Goal: Check status: Check status

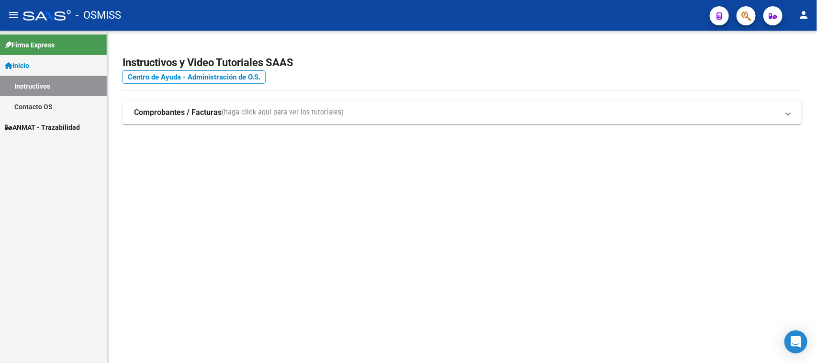
click at [39, 127] on span "ANMAT - Trazabilidad" at bounding box center [42, 127] width 75 height 11
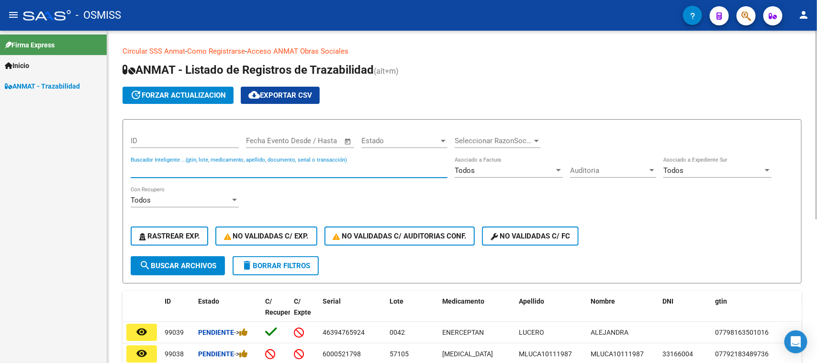
click at [213, 167] on input "Buscador Inteligente ...(gtin, lote, medicamento, apellido, documento, serial o…" at bounding box center [289, 170] width 317 height 9
paste input "6000293013"
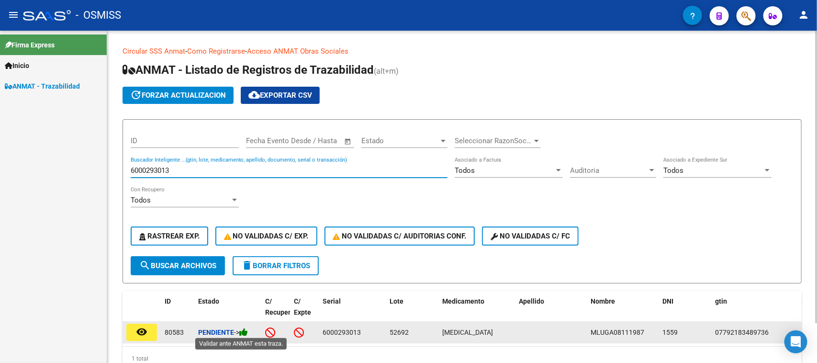
click at [247, 328] on icon at bounding box center [243, 331] width 9 height 9
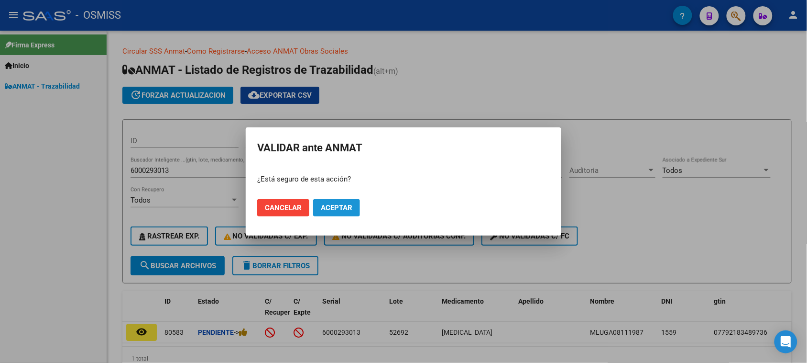
click at [352, 206] on span "Aceptar" at bounding box center [337, 207] width 32 height 9
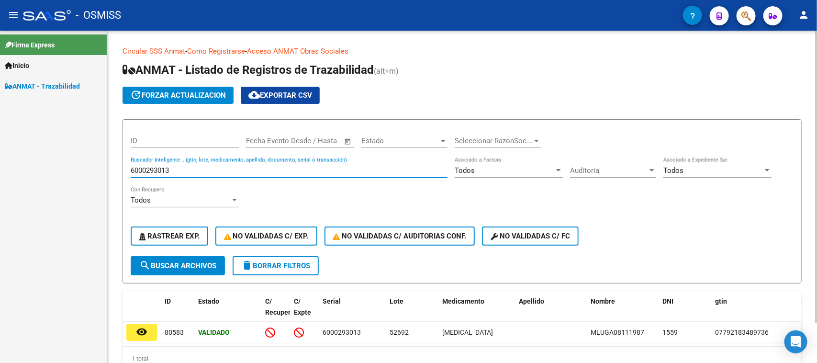
click at [233, 169] on input "6000293013" at bounding box center [289, 170] width 317 height 9
paste input "348290"
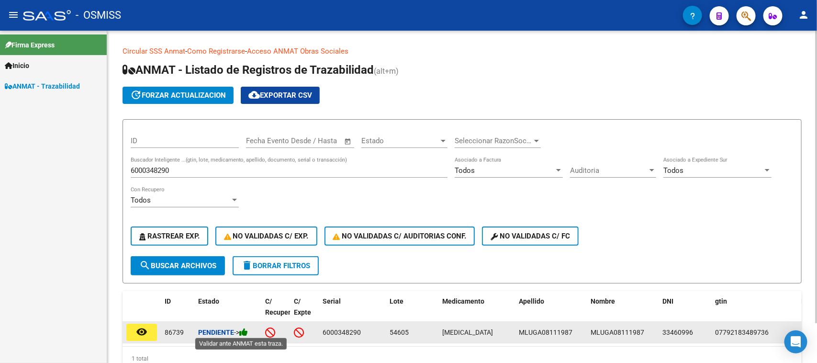
click at [247, 333] on icon at bounding box center [243, 331] width 9 height 9
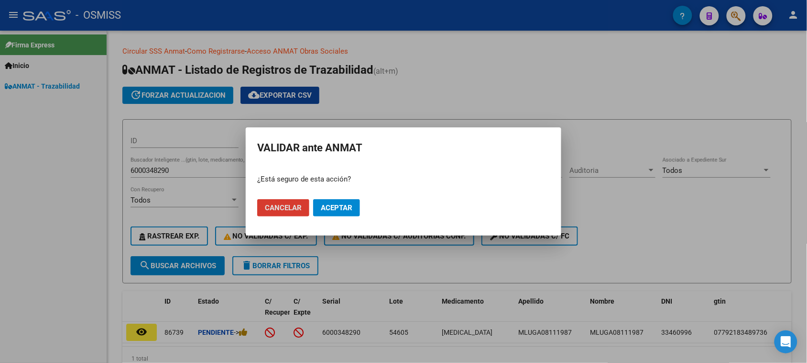
click at [335, 206] on span "Aceptar" at bounding box center [337, 207] width 32 height 9
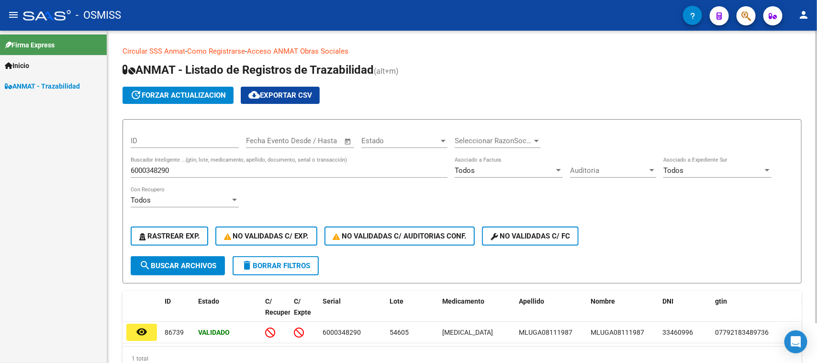
click at [254, 171] on input "6000348290" at bounding box center [289, 170] width 317 height 9
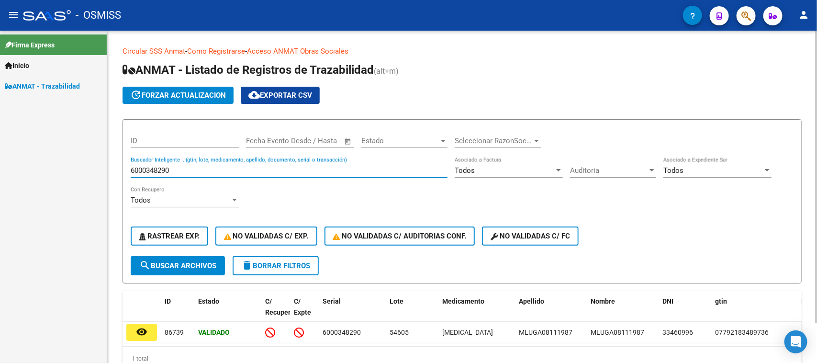
click at [254, 171] on input "6000348290" at bounding box center [289, 170] width 317 height 9
paste input "51324"
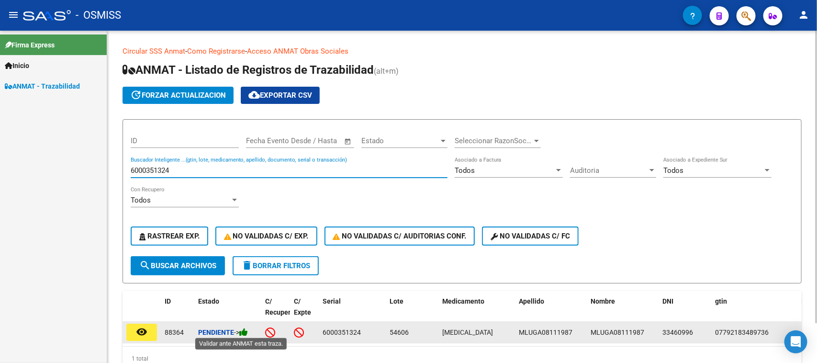
click at [247, 327] on icon at bounding box center [243, 331] width 9 height 9
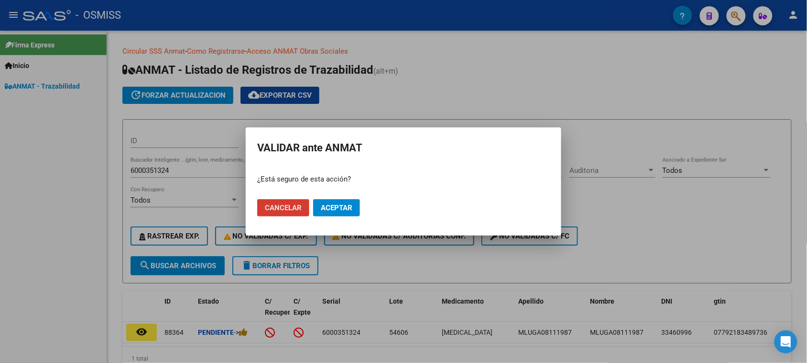
click at [333, 209] on span "Aceptar" at bounding box center [337, 207] width 32 height 9
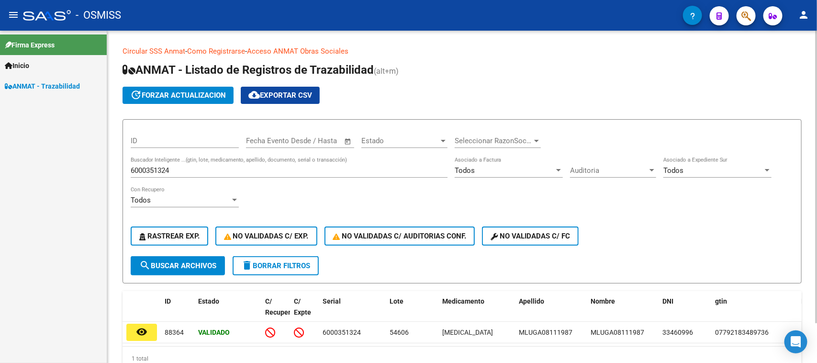
click at [237, 175] on div "6000351324 Buscador Inteligente ...(gtin, lote, medicamento, apellido, document…" at bounding box center [289, 167] width 317 height 21
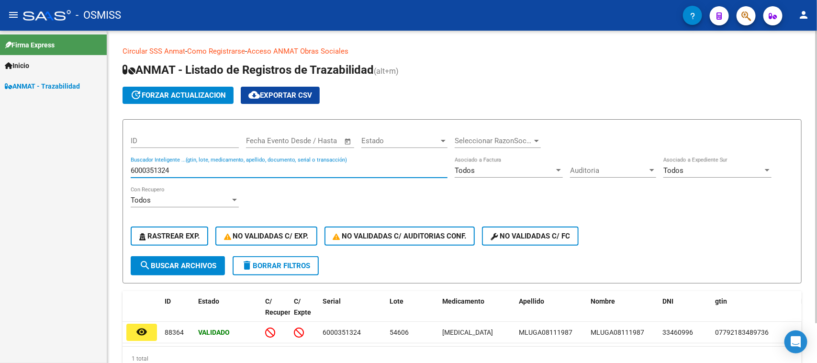
click at [236, 172] on input "6000351324" at bounding box center [289, 170] width 317 height 9
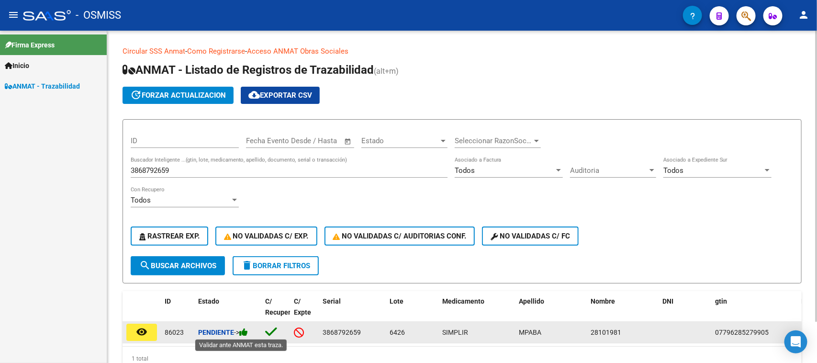
click at [242, 332] on icon at bounding box center [243, 331] width 9 height 9
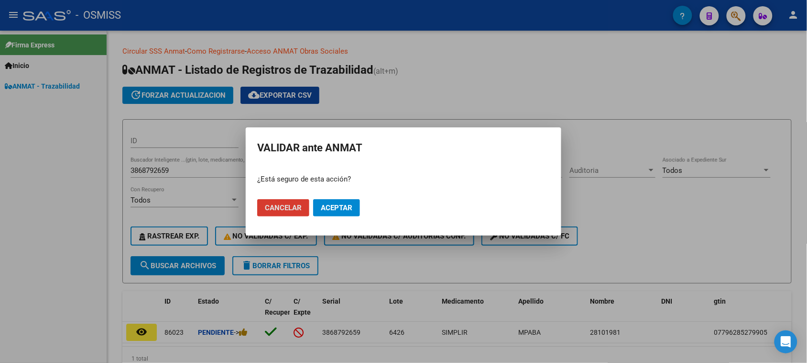
click at [339, 210] on span "Aceptar" at bounding box center [337, 207] width 32 height 9
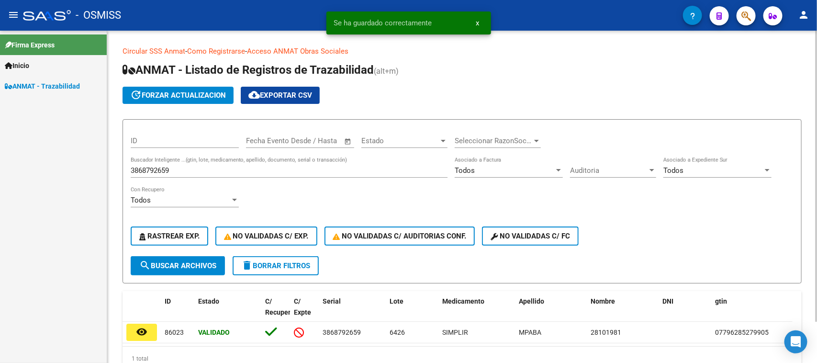
click at [223, 168] on input "3868792659" at bounding box center [289, 170] width 317 height 9
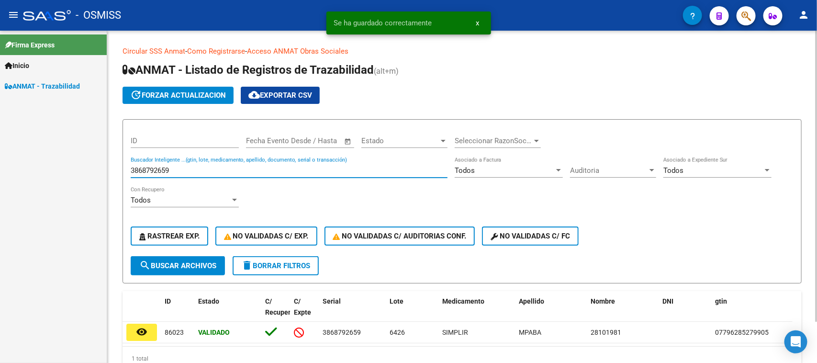
click at [223, 168] on input "3868792659" at bounding box center [289, 170] width 317 height 9
paste input "0320361931"
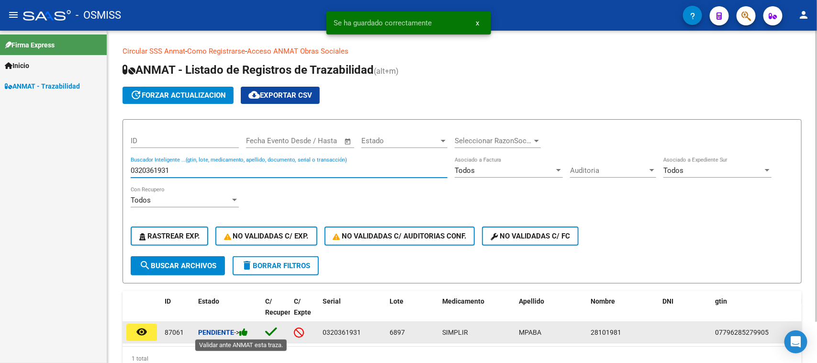
click at [248, 330] on icon at bounding box center [243, 331] width 9 height 9
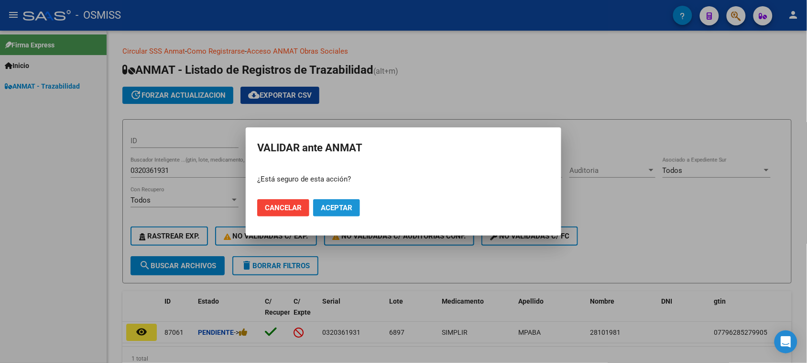
click at [336, 216] on button "Aceptar" at bounding box center [336, 207] width 47 height 17
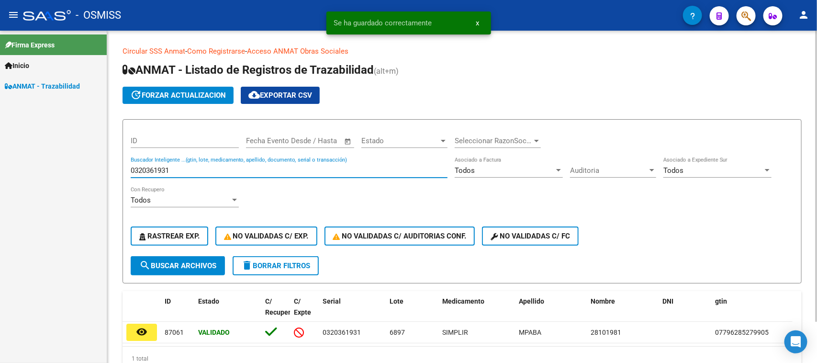
click at [246, 166] on input "0320361931" at bounding box center [289, 170] width 317 height 9
paste input "5784540913"
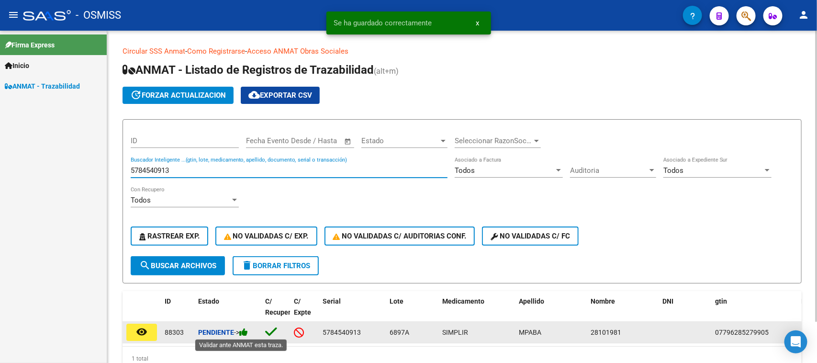
type input "5784540913"
click at [245, 329] on icon at bounding box center [243, 331] width 9 height 9
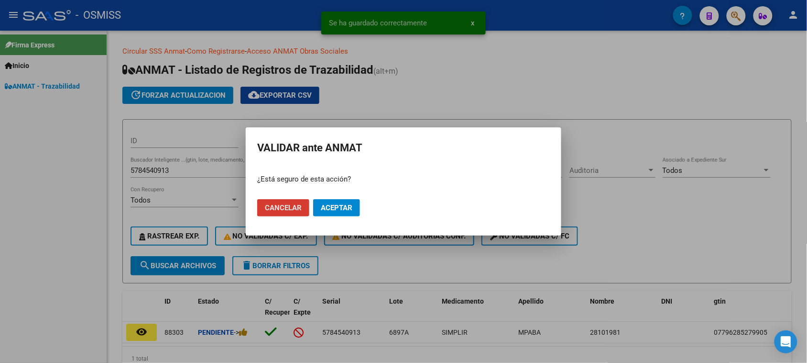
click at [326, 209] on span "Aceptar" at bounding box center [337, 207] width 32 height 9
